Goal: Navigation & Orientation: Find specific page/section

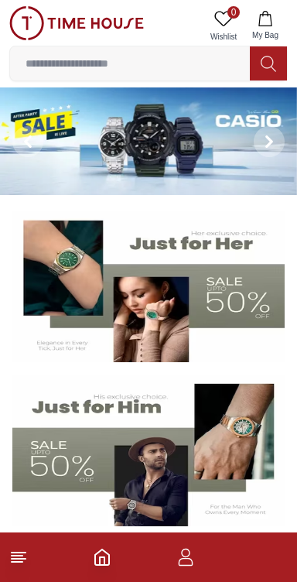
click at [21, 557] on icon at bounding box center [18, 557] width 19 height 19
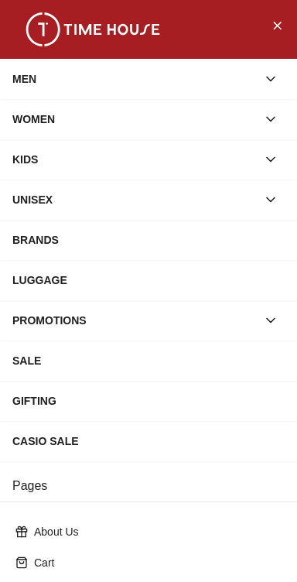
click at [279, 129] on div "WOMEN" at bounding box center [148, 119] width 272 height 28
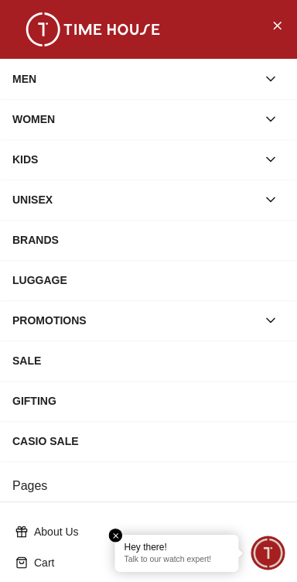
click at [260, 125] on button "button" at bounding box center [271, 119] width 28 height 28
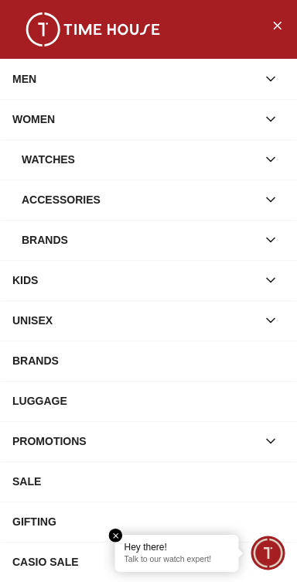
click at [263, 165] on icon "button" at bounding box center [270, 159] width 15 height 15
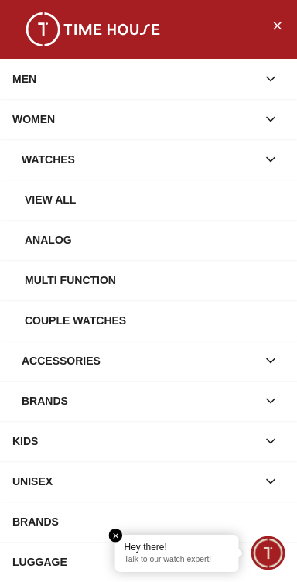
click at [274, 164] on icon "button" at bounding box center [270, 159] width 15 height 15
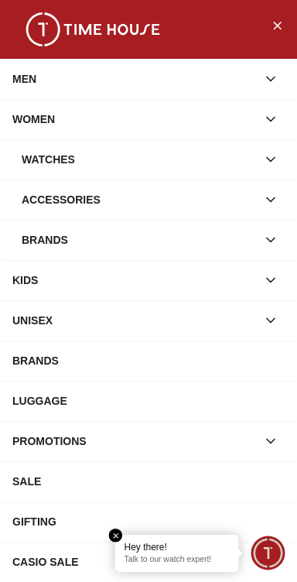
click at [163, 169] on div "Watches" at bounding box center [139, 159] width 235 height 28
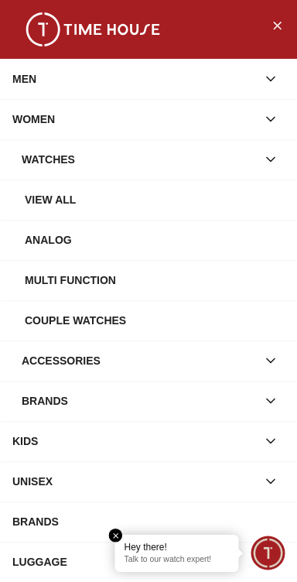
click at [268, 129] on button "button" at bounding box center [271, 119] width 28 height 28
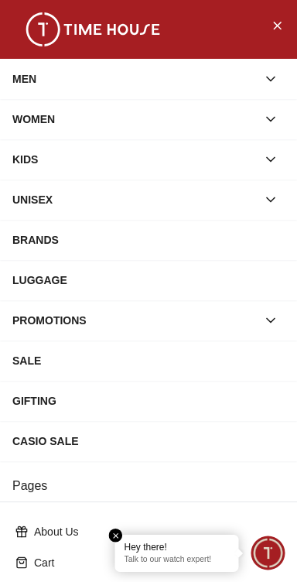
click at [276, 129] on button "button" at bounding box center [271, 119] width 28 height 28
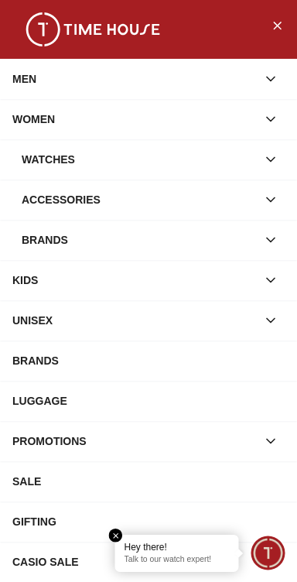
click at [271, 159] on icon "button" at bounding box center [270, 159] width 15 height 15
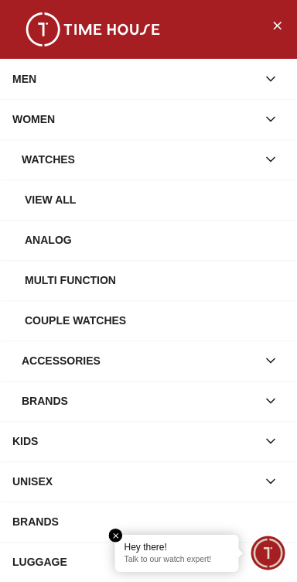
click at [268, 162] on icon "button" at bounding box center [270, 159] width 15 height 15
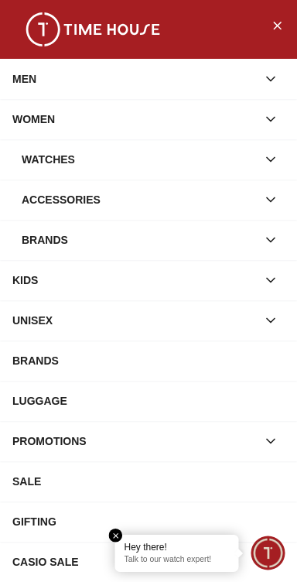
click at [270, 204] on icon "button" at bounding box center [270, 199] width 15 height 15
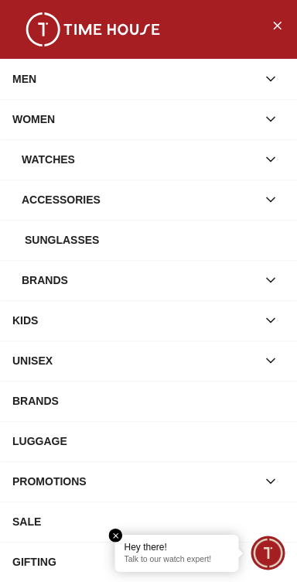
click at [271, 205] on icon "button" at bounding box center [270, 199] width 15 height 15
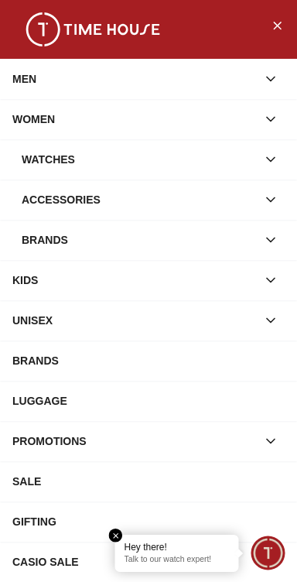
click at [270, 160] on icon "button" at bounding box center [271, 160] width 8 height 4
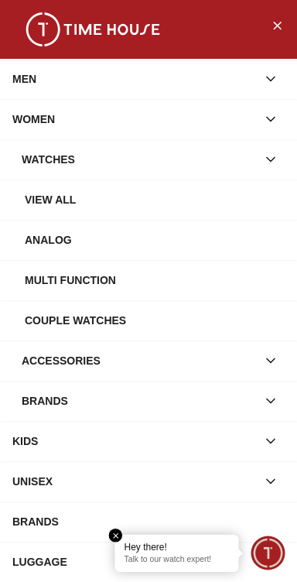
click at [219, 196] on div "View all" at bounding box center [155, 200] width 260 height 28
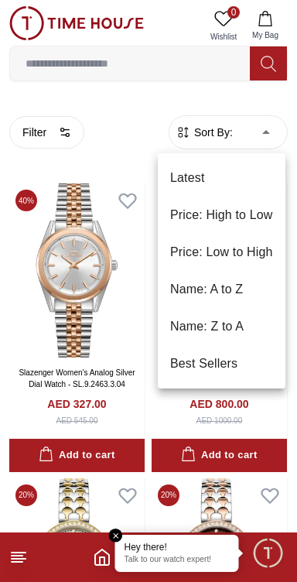
click at [156, 118] on div at bounding box center [148, 291] width 297 height 582
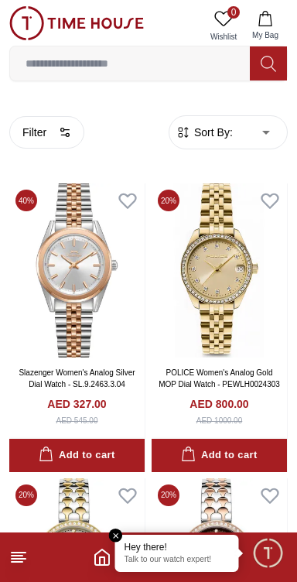
click at [17, 565] on icon at bounding box center [18, 557] width 19 height 19
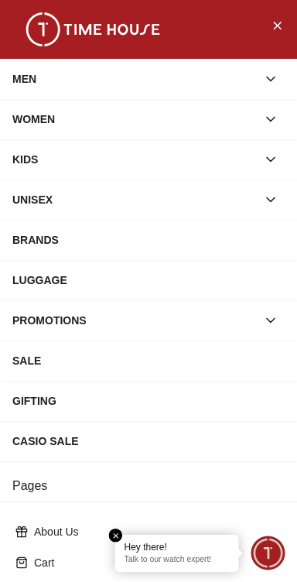
scroll to position [248, 0]
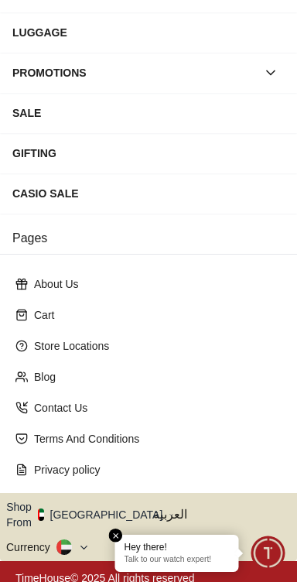
click at [104, 504] on button "Shop From [GEOGRAPHIC_DATA]" at bounding box center [90, 514] width 168 height 31
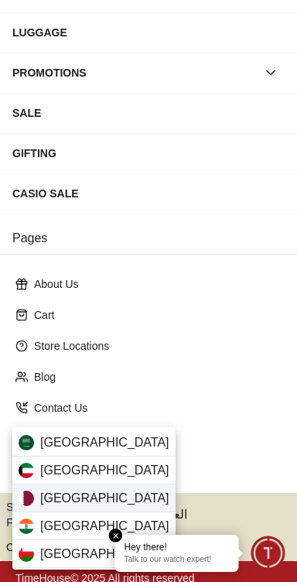
click at [113, 497] on div "[GEOGRAPHIC_DATA]" at bounding box center [93, 498] width 163 height 28
